Goal: Task Accomplishment & Management: Manage account settings

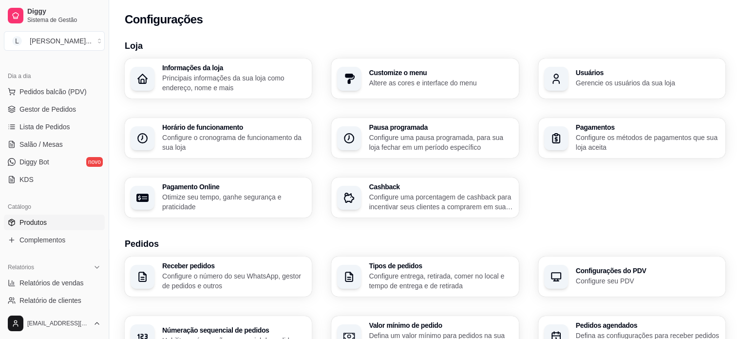
scroll to position [97, 0]
click at [45, 219] on span "Produtos" at bounding box center [32, 222] width 27 height 10
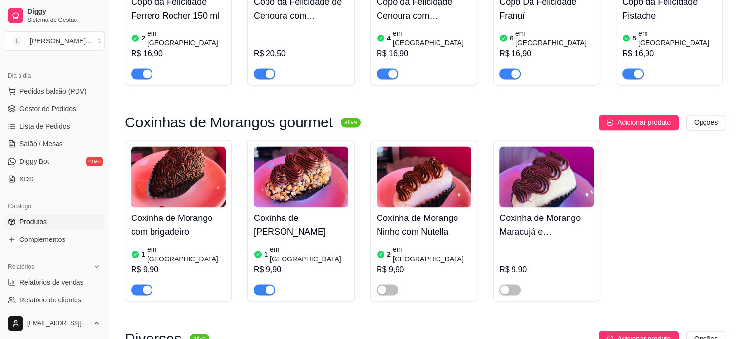
scroll to position [1462, 0]
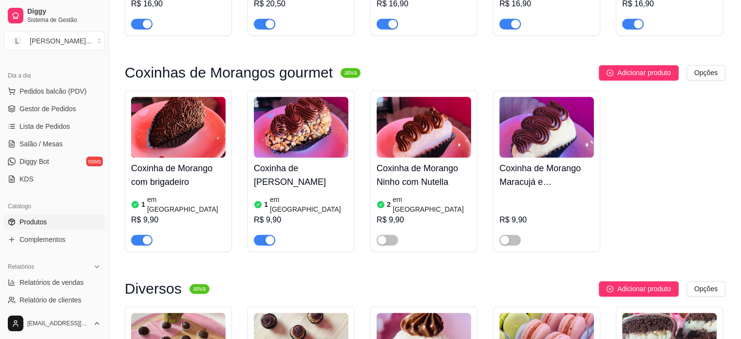
click at [272, 235] on div "button" at bounding box center [270, 239] width 9 height 9
click at [306, 195] on div "1 em estoque" at bounding box center [301, 204] width 95 height 19
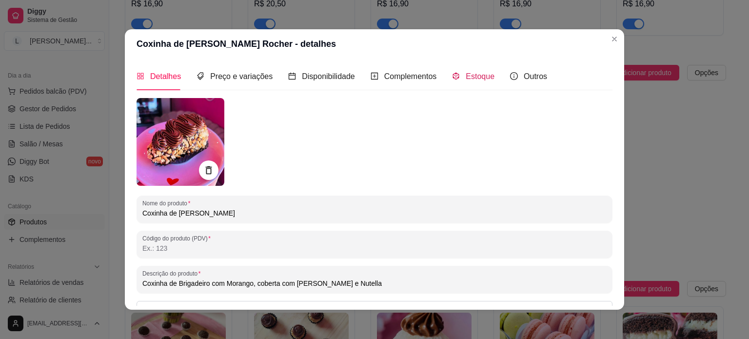
drag, startPoint x: 461, startPoint y: 79, endPoint x: 461, endPoint y: 84, distance: 5.4
click at [466, 79] on span "Estoque" at bounding box center [480, 76] width 29 height 8
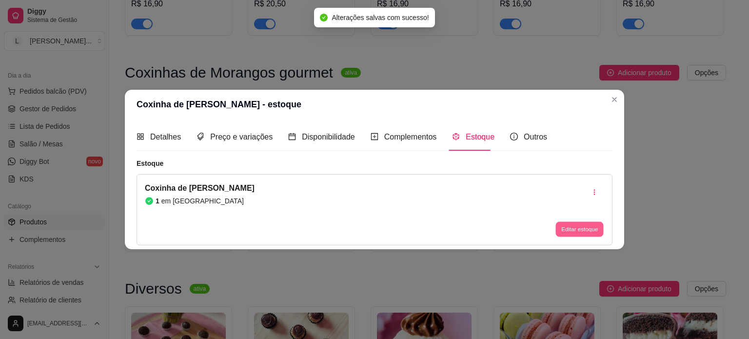
click at [585, 230] on button "Editar estoque" at bounding box center [579, 229] width 48 height 15
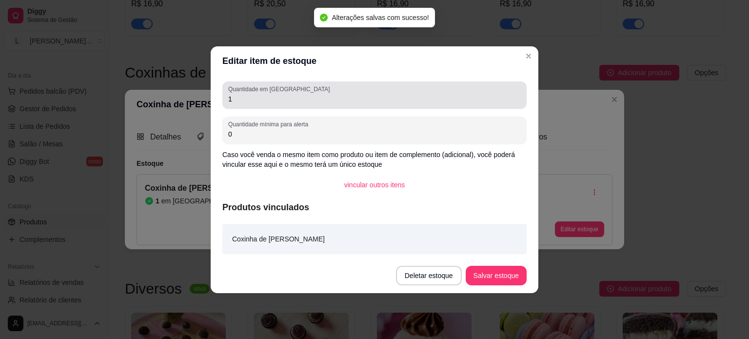
click at [263, 97] on input "1" at bounding box center [374, 99] width 292 height 10
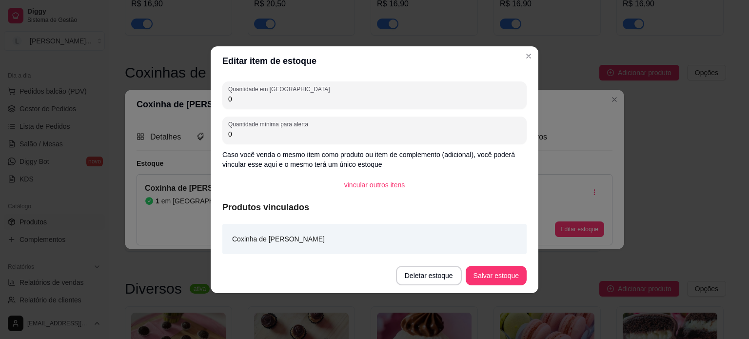
type input "0"
click at [536, 265] on footer "Deletar estoque Salvar estoque" at bounding box center [375, 275] width 328 height 35
click at [513, 268] on button "Salvar estoque" at bounding box center [496, 275] width 61 height 19
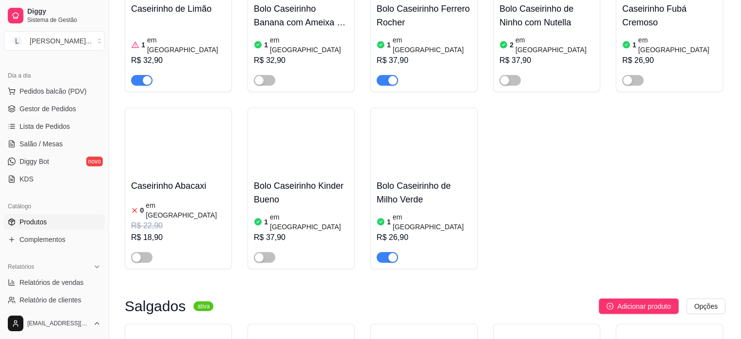
scroll to position [2974, 0]
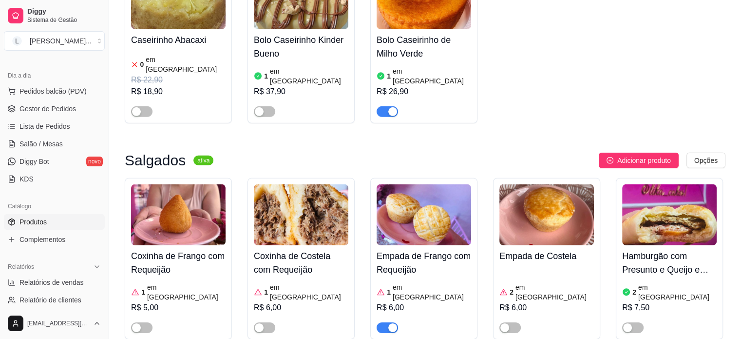
click at [655, 302] on div "R$ 7,50" at bounding box center [670, 308] width 95 height 12
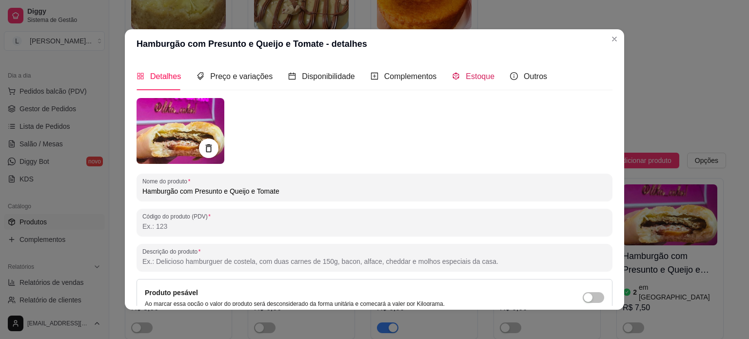
click at [475, 78] on span "Estoque" at bounding box center [480, 76] width 29 height 8
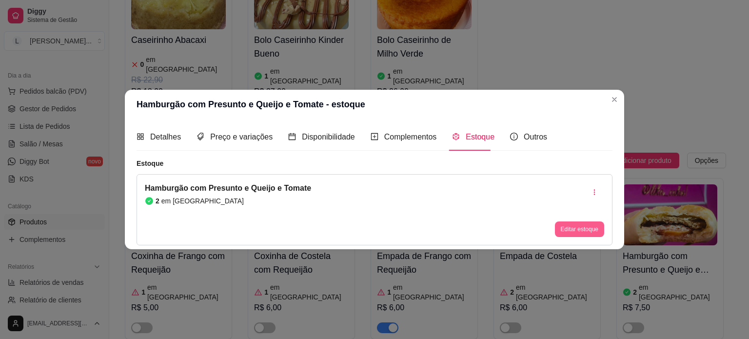
click at [582, 222] on button "Editar estoque" at bounding box center [579, 229] width 49 height 16
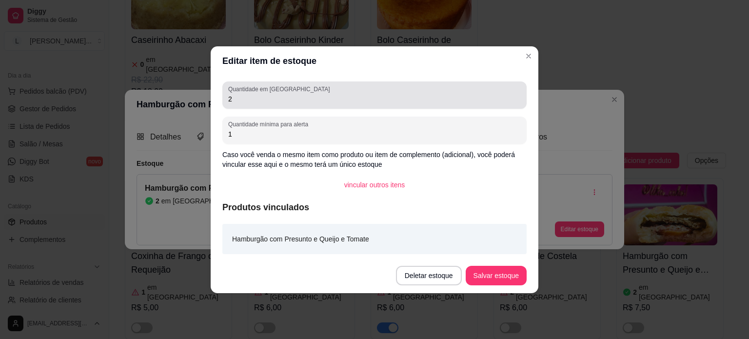
click at [248, 105] on div "Quantidade em estoque 2" at bounding box center [374, 94] width 304 height 27
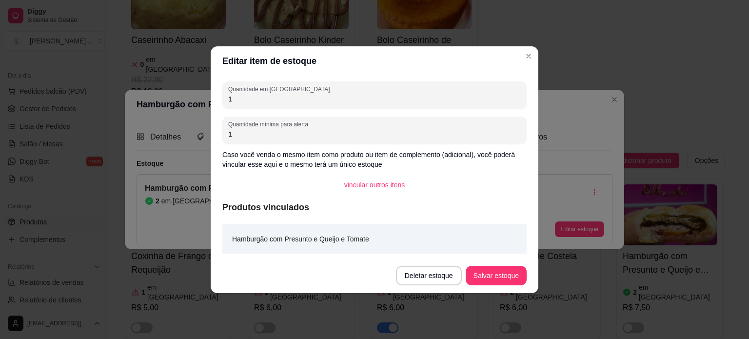
type input "1"
click at [477, 280] on button "Salvar estoque" at bounding box center [495, 275] width 59 height 19
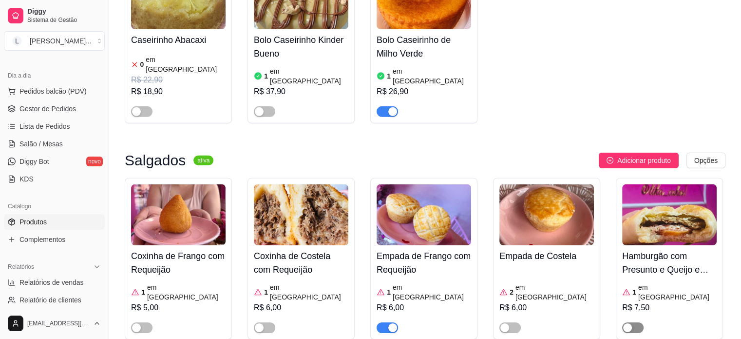
click at [628, 323] on div "button" at bounding box center [627, 327] width 9 height 9
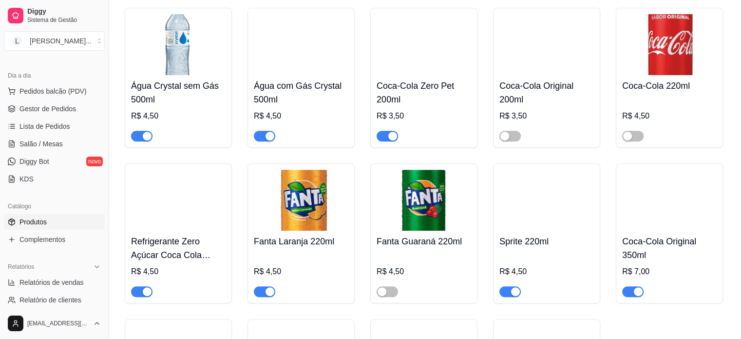
scroll to position [4117, 0]
